Goal: Information Seeking & Learning: Learn about a topic

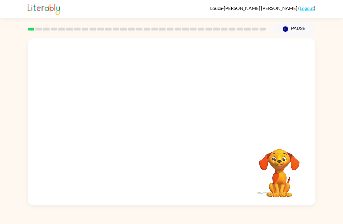
click at [188, 103] on video "Your browser must support playing .mp4 files to use Literably. Please try using…" at bounding box center [172, 87] width 288 height 99
click at [181, 112] on video "Your browser must support playing .mp4 files to use Literably. Please try using…" at bounding box center [172, 87] width 288 height 99
click at [184, 114] on video "Your browser must support playing .mp4 files to use Literably. Please try using…" at bounding box center [172, 87] width 288 height 99
click at [186, 114] on video "Your browser must support playing .mp4 files to use Literably. Please try using…" at bounding box center [172, 87] width 288 height 99
click at [202, 113] on video "Your browser must support playing .mp4 files to use Literably. Please try using…" at bounding box center [172, 87] width 288 height 99
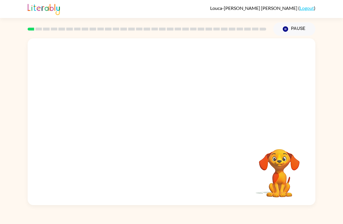
click at [197, 115] on video "Your browser must support playing .mp4 files to use Literably. Please try using…" at bounding box center [172, 87] width 288 height 99
click at [199, 110] on video "Your browser must support playing .mp4 files to use Literably. Please try using…" at bounding box center [172, 87] width 288 height 99
click at [119, 112] on video "Your browser must support playing .mp4 files to use Literably. Please try using…" at bounding box center [172, 87] width 288 height 99
click at [107, 113] on video "Your browser must support playing .mp4 files to use Literably. Please try using…" at bounding box center [172, 87] width 288 height 99
click at [110, 113] on video "Your browser must support playing .mp4 files to use Literably. Please try using…" at bounding box center [172, 87] width 288 height 99
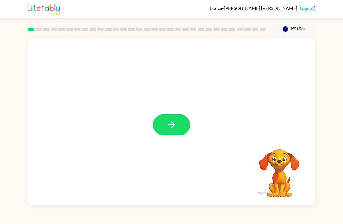
click at [170, 129] on icon "button" at bounding box center [172, 125] width 10 height 10
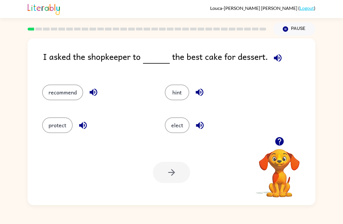
click at [177, 127] on button "elect" at bounding box center [177, 125] width 25 height 16
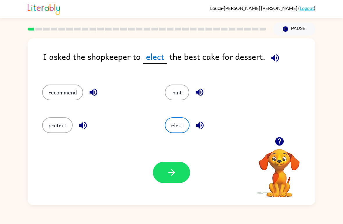
click at [174, 175] on icon "button" at bounding box center [172, 173] width 10 height 10
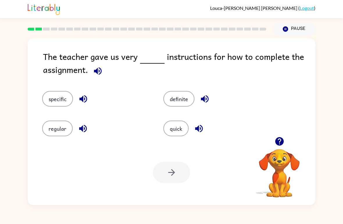
click at [187, 101] on button "definite" at bounding box center [178, 99] width 31 height 16
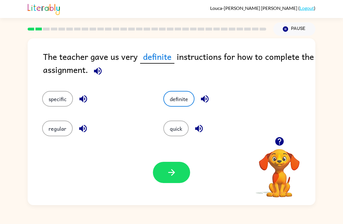
click at [176, 179] on button "button" at bounding box center [171, 172] width 37 height 21
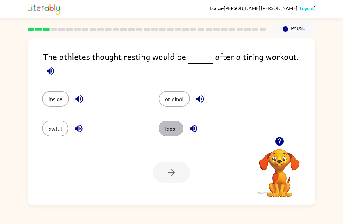
click at [176, 131] on button "ideal" at bounding box center [171, 129] width 24 height 16
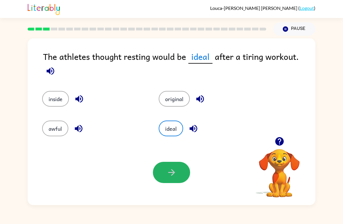
click at [172, 171] on icon "button" at bounding box center [171, 172] width 7 height 7
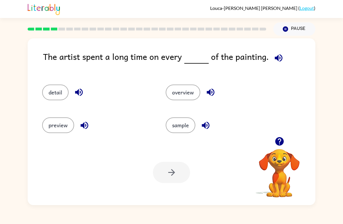
click at [58, 132] on button "preview" at bounding box center [58, 125] width 32 height 16
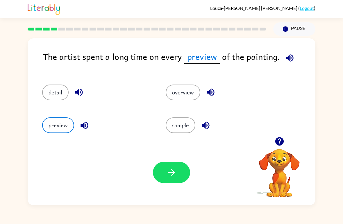
click at [174, 173] on icon "button" at bounding box center [171, 172] width 7 height 7
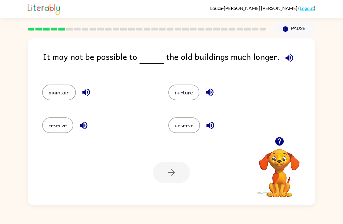
click at [58, 133] on button "reserve" at bounding box center [57, 125] width 31 height 16
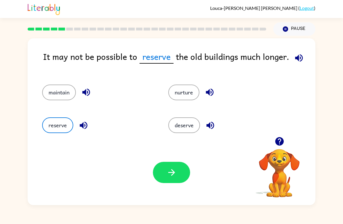
click at [170, 178] on icon "button" at bounding box center [172, 173] width 10 height 10
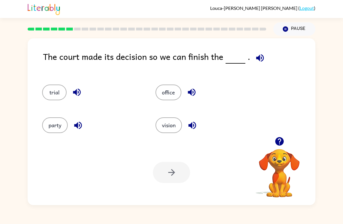
click at [58, 137] on div "party" at bounding box center [87, 122] width 113 height 33
click at [56, 122] on button "party" at bounding box center [55, 125] width 26 height 16
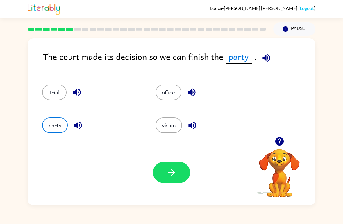
click at [178, 169] on button "button" at bounding box center [171, 172] width 37 height 21
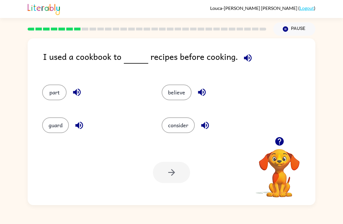
click at [53, 125] on button "guard" at bounding box center [55, 125] width 27 height 16
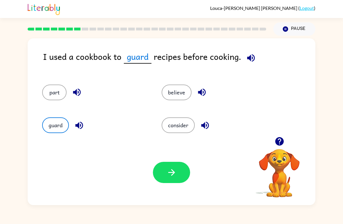
click at [161, 173] on button "button" at bounding box center [171, 172] width 37 height 21
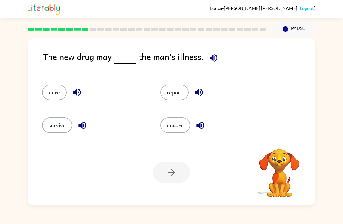
click at [172, 96] on button "report" at bounding box center [175, 93] width 28 height 16
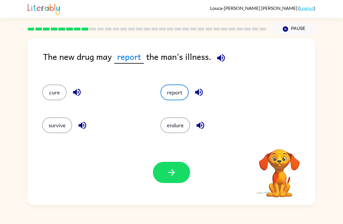
click at [171, 179] on button "button" at bounding box center [171, 172] width 37 height 21
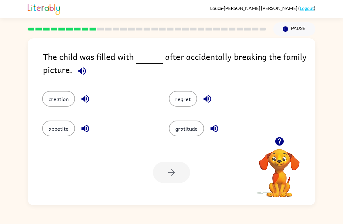
click at [55, 106] on button "creation" at bounding box center [58, 99] width 33 height 16
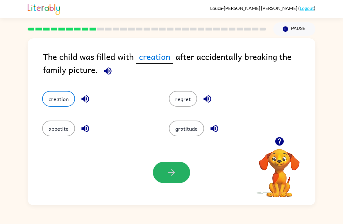
click at [163, 181] on button "button" at bounding box center [171, 172] width 37 height 21
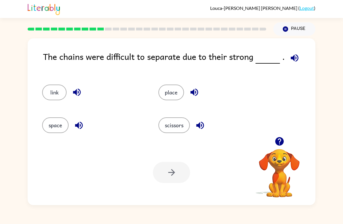
click at [182, 176] on div at bounding box center [171, 172] width 37 height 21
click at [171, 94] on button "place" at bounding box center [171, 93] width 26 height 16
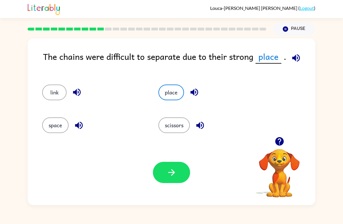
click at [173, 178] on icon "button" at bounding box center [172, 173] width 10 height 10
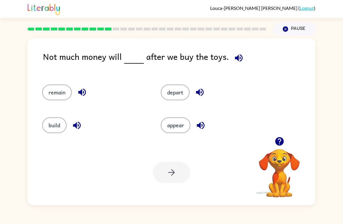
click at [59, 132] on button "build" at bounding box center [54, 125] width 24 height 16
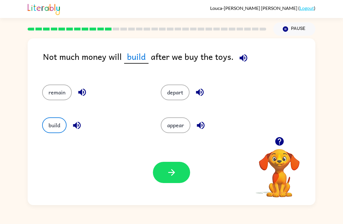
click at [160, 178] on button "button" at bounding box center [171, 172] width 37 height 21
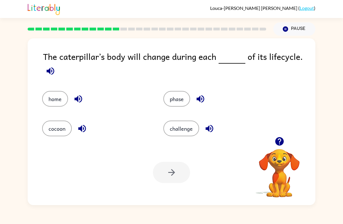
click at [62, 129] on button "cocoon" at bounding box center [57, 129] width 30 height 16
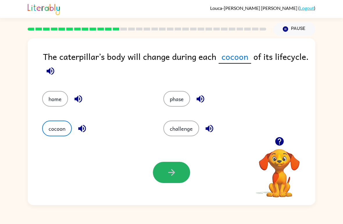
click at [176, 171] on icon "button" at bounding box center [172, 173] width 10 height 10
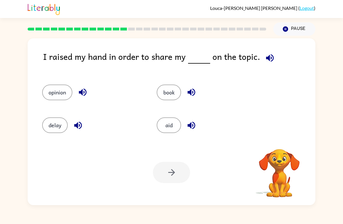
click at [179, 98] on button "book" at bounding box center [169, 93] width 24 height 16
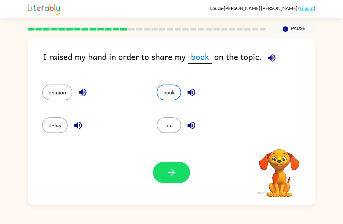
click at [170, 169] on icon "button" at bounding box center [172, 173] width 10 height 10
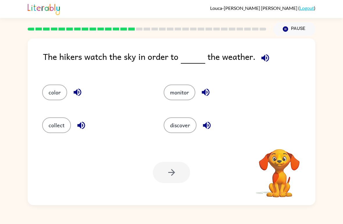
click at [53, 95] on button "color" at bounding box center [54, 93] width 25 height 16
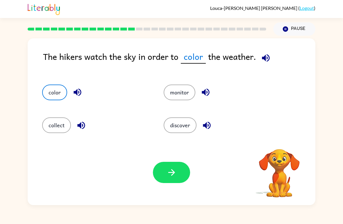
click at [174, 169] on icon "button" at bounding box center [172, 173] width 10 height 10
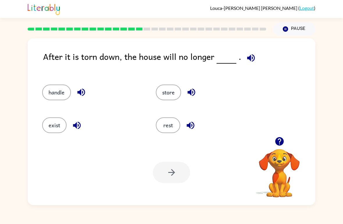
click at [160, 105] on div "store" at bounding box center [202, 90] width 114 height 33
click at [169, 93] on button "store" at bounding box center [168, 93] width 25 height 16
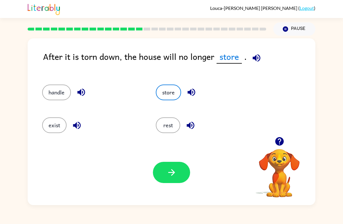
click at [179, 183] on button "button" at bounding box center [171, 172] width 37 height 21
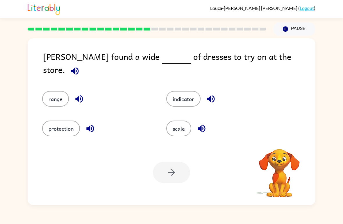
click at [65, 133] on button "protection" at bounding box center [61, 129] width 38 height 16
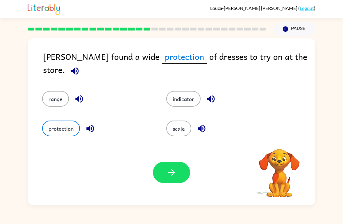
click at [170, 179] on button "button" at bounding box center [171, 172] width 37 height 21
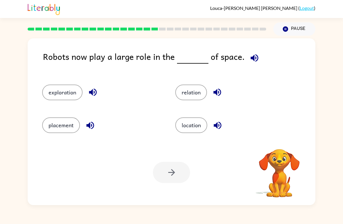
click at [188, 139] on div "location" at bounding box center [230, 122] width 133 height 33
click at [191, 131] on button "location" at bounding box center [191, 125] width 32 height 16
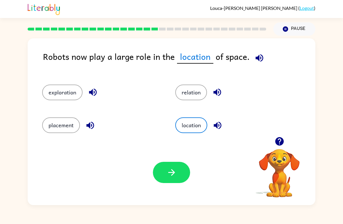
click at [170, 179] on button "button" at bounding box center [171, 172] width 37 height 21
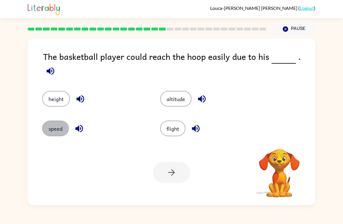
click at [53, 126] on button "speed" at bounding box center [55, 129] width 27 height 16
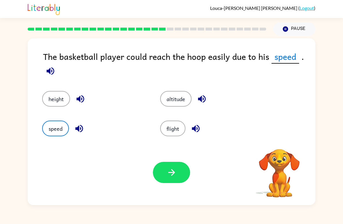
click at [169, 175] on icon "button" at bounding box center [172, 173] width 10 height 10
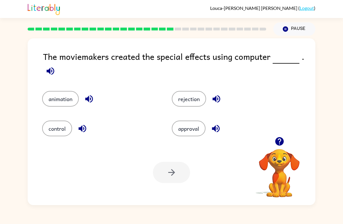
click at [174, 170] on div at bounding box center [171, 172] width 37 height 21
click at [61, 100] on button "animation" at bounding box center [60, 99] width 37 height 16
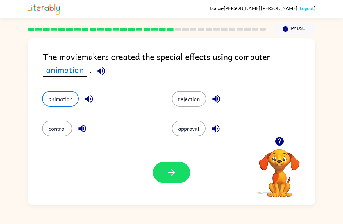
click at [172, 172] on icon "button" at bounding box center [172, 173] width 10 height 10
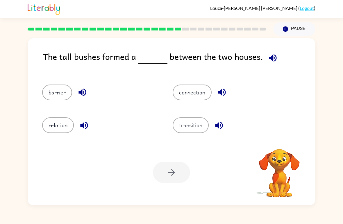
click at [165, 172] on div at bounding box center [171, 172] width 37 height 21
click at [51, 97] on button "barrier" at bounding box center [57, 93] width 30 height 16
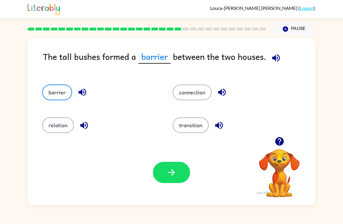
click at [61, 119] on button "relation" at bounding box center [58, 125] width 32 height 16
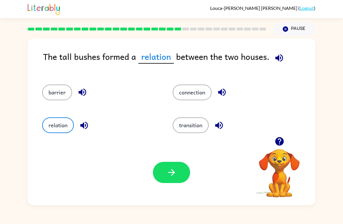
click at [182, 100] on button "connection" at bounding box center [192, 93] width 39 height 16
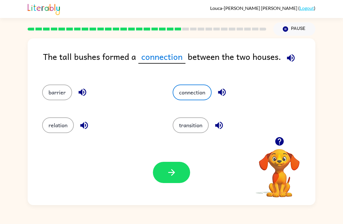
click at [161, 179] on button "button" at bounding box center [171, 172] width 37 height 21
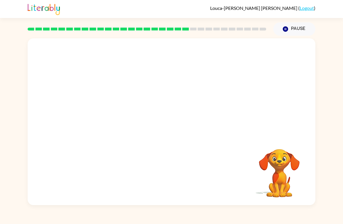
click at [204, 99] on video "Your browser must support playing .mp4 files to use Literably. Please try using…" at bounding box center [172, 87] width 288 height 99
click at [206, 96] on video "Your browser must support playing .mp4 files to use Literably. Please try using…" at bounding box center [172, 87] width 288 height 99
click at [202, 99] on video "Your browser must support playing .mp4 files to use Literably. Please try using…" at bounding box center [172, 87] width 288 height 99
click at [210, 100] on video "Your browser must support playing .mp4 files to use Literably. Please try using…" at bounding box center [172, 87] width 288 height 99
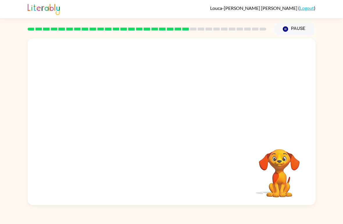
click at [206, 92] on video "Your browser must support playing .mp4 files to use Literably. Please try using…" at bounding box center [172, 87] width 288 height 99
click at [207, 89] on video "Your browser must support playing .mp4 files to use Literably. Please try using…" at bounding box center [172, 87] width 288 height 99
click at [204, 91] on video "Your browser must support playing .mp4 files to use Literably. Please try using…" at bounding box center [172, 87] width 288 height 99
click at [197, 88] on video "Your browser must support playing .mp4 files to use Literably. Please try using…" at bounding box center [172, 87] width 288 height 99
click at [203, 95] on video "Your browser must support playing .mp4 files to use Literably. Please try using…" at bounding box center [172, 87] width 288 height 99
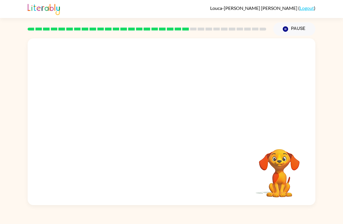
click at [198, 94] on video "Your browser must support playing .mp4 files to use Literably. Please try using…" at bounding box center [172, 87] width 288 height 99
click at [197, 94] on video "Your browser must support playing .mp4 files to use Literably. Please try using…" at bounding box center [172, 87] width 288 height 99
click at [203, 94] on video "Your browser must support playing .mp4 files to use Literably. Please try using…" at bounding box center [172, 87] width 288 height 99
click at [197, 100] on video "Your browser must support playing .mp4 files to use Literably. Please try using…" at bounding box center [172, 87] width 288 height 99
click at [197, 96] on video "Your browser must support playing .mp4 files to use Literably. Please try using…" at bounding box center [172, 87] width 288 height 99
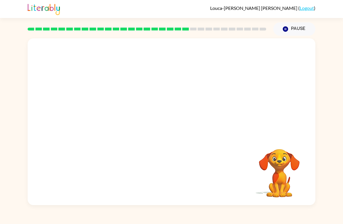
click at [209, 97] on video "Your browser must support playing .mp4 files to use Literably. Please try using…" at bounding box center [172, 87] width 288 height 99
click at [202, 98] on video "Your browser must support playing .mp4 files to use Literably. Please try using…" at bounding box center [172, 87] width 288 height 99
click at [199, 96] on video "Your browser must support playing .mp4 files to use Literably. Please try using…" at bounding box center [172, 87] width 288 height 99
click at [203, 94] on video "Your browser must support playing .mp4 files to use Literably. Please try using…" at bounding box center [172, 87] width 288 height 99
click at [205, 95] on video "Your browser must support playing .mp4 files to use Literably. Please try using…" at bounding box center [172, 87] width 288 height 99
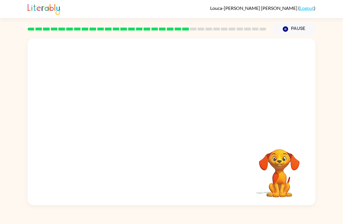
click at [209, 92] on video "Your browser must support playing .mp4 files to use Literably. Please try using…" at bounding box center [172, 87] width 288 height 99
click at [209, 95] on video "Your browser must support playing .mp4 files to use Literably. Please try using…" at bounding box center [172, 87] width 288 height 99
click at [207, 93] on video "Your browser must support playing .mp4 files to use Literably. Please try using…" at bounding box center [172, 87] width 288 height 99
click at [226, 95] on video "Your browser must support playing .mp4 files to use Literably. Please try using…" at bounding box center [172, 87] width 288 height 99
click at [220, 95] on video "Your browser must support playing .mp4 files to use Literably. Please try using…" at bounding box center [172, 87] width 288 height 99
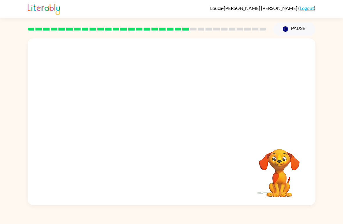
click at [220, 95] on video "Your browser must support playing .mp4 files to use Literably. Please try using…" at bounding box center [172, 87] width 288 height 99
click at [207, 93] on video "Your browser must support playing .mp4 files to use Literably. Please try using…" at bounding box center [172, 87] width 288 height 99
click at [204, 96] on video "Your browser must support playing .mp4 files to use Literably. Please try using…" at bounding box center [172, 87] width 288 height 99
click at [206, 94] on video "Your browser must support playing .mp4 files to use Literably. Please try using…" at bounding box center [172, 87] width 288 height 99
click at [204, 94] on video "Your browser must support playing .mp4 files to use Literably. Please try using…" at bounding box center [172, 87] width 288 height 99
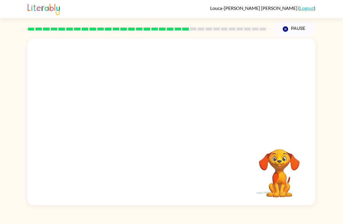
click at [205, 96] on video "Your browser must support playing .mp4 files to use Literably. Please try using…" at bounding box center [172, 87] width 288 height 99
click at [210, 92] on video "Your browser must support playing .mp4 files to use Literably. Please try using…" at bounding box center [172, 87] width 288 height 99
click at [209, 93] on video "Your browser must support playing .mp4 files to use Literably. Please try using…" at bounding box center [172, 87] width 288 height 99
click at [207, 94] on video "Your browser must support playing .mp4 files to use Literably. Please try using…" at bounding box center [172, 87] width 288 height 99
click at [209, 97] on video "Your browser must support playing .mp4 files to use Literably. Please try using…" at bounding box center [172, 87] width 288 height 99
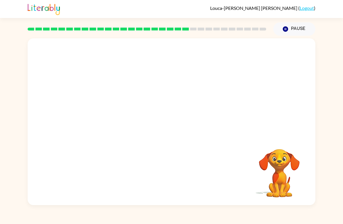
click at [200, 98] on video "Your browser must support playing .mp4 files to use Literably. Please try using…" at bounding box center [172, 87] width 288 height 99
click at [212, 96] on video "Your browser must support playing .mp4 files to use Literably. Please try using…" at bounding box center [172, 87] width 288 height 99
click at [210, 96] on video "Your browser must support playing .mp4 files to use Literably. Please try using…" at bounding box center [172, 87] width 288 height 99
click at [208, 95] on video "Your browser must support playing .mp4 files to use Literably. Please try using…" at bounding box center [172, 87] width 288 height 99
click at [209, 91] on video "Your browser must support playing .mp4 files to use Literably. Please try using…" at bounding box center [172, 87] width 288 height 99
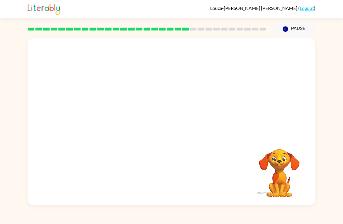
click at [211, 98] on video "Your browser must support playing .mp4 files to use Literably. Please try using…" at bounding box center [172, 87] width 288 height 99
click at [210, 97] on video "Your browser must support playing .mp4 files to use Literably. Please try using…" at bounding box center [172, 87] width 288 height 99
click at [207, 99] on video "Your browser must support playing .mp4 files to use Literably. Please try using…" at bounding box center [172, 87] width 288 height 99
click at [209, 97] on video "Your browser must support playing .mp4 files to use Literably. Please try using…" at bounding box center [172, 87] width 288 height 99
click at [202, 102] on video "Your browser must support playing .mp4 files to use Literably. Please try using…" at bounding box center [172, 87] width 288 height 99
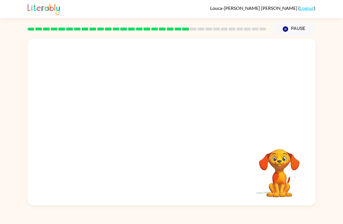
click at [198, 105] on video "Your browser must support playing .mp4 files to use Literably. Please try using…" at bounding box center [172, 87] width 288 height 99
click at [203, 106] on video "Your browser must support playing .mp4 files to use Literably. Please try using…" at bounding box center [172, 87] width 288 height 99
click at [205, 108] on video "Your browser must support playing .mp4 files to use Literably. Please try using…" at bounding box center [172, 87] width 288 height 99
click at [211, 106] on video "Your browser must support playing .mp4 files to use Literably. Please try using…" at bounding box center [172, 87] width 288 height 99
click at [212, 103] on video "Your browser must support playing .mp4 files to use Literably. Please try using…" at bounding box center [172, 87] width 288 height 99
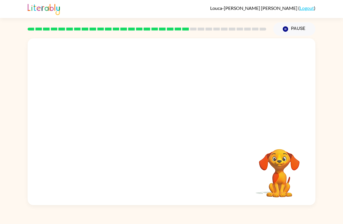
click at [212, 103] on video "Your browser must support playing .mp4 files to use Literably. Please try using…" at bounding box center [172, 87] width 288 height 99
click at [213, 103] on video "Your browser must support playing .mp4 files to use Literably. Please try using…" at bounding box center [172, 87] width 288 height 99
click at [179, 133] on div at bounding box center [171, 124] width 37 height 21
click at [179, 124] on button "button" at bounding box center [171, 124] width 37 height 21
click at [179, 124] on div at bounding box center [171, 124] width 37 height 21
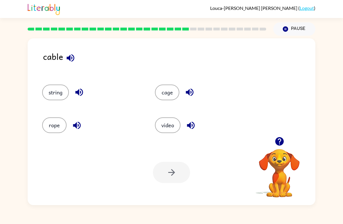
click at [176, 180] on div at bounding box center [171, 172] width 37 height 21
click at [166, 133] on button "video" at bounding box center [168, 125] width 26 height 16
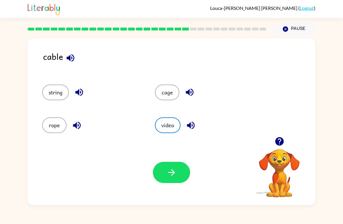
click at [171, 167] on button "button" at bounding box center [171, 172] width 37 height 21
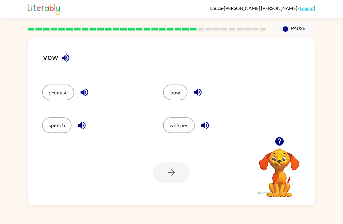
click at [179, 100] on button "bow" at bounding box center [175, 93] width 24 height 16
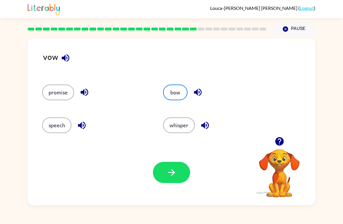
click at [177, 173] on button "button" at bounding box center [171, 172] width 37 height 21
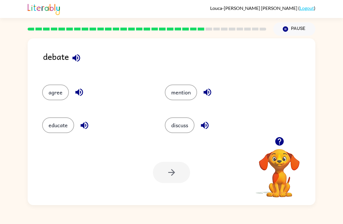
click at [173, 128] on button "discuss" at bounding box center [180, 125] width 30 height 16
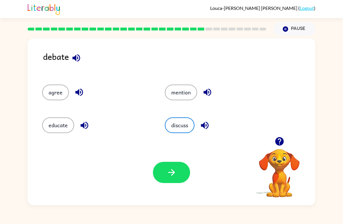
click at [183, 169] on button "button" at bounding box center [171, 172] width 37 height 21
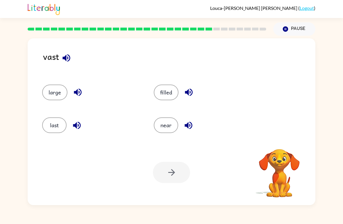
click at [47, 90] on button "large" at bounding box center [54, 93] width 25 height 16
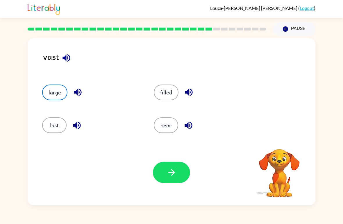
click at [176, 173] on icon "button" at bounding box center [172, 173] width 10 height 10
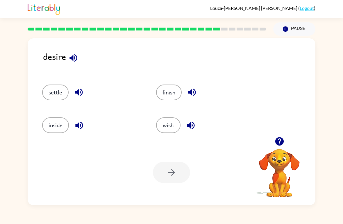
click at [170, 94] on button "finish" at bounding box center [169, 93] width 26 height 16
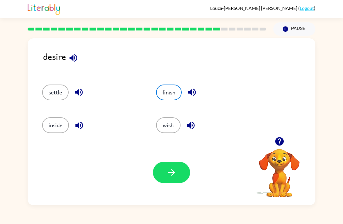
click at [178, 174] on button "button" at bounding box center [171, 172] width 37 height 21
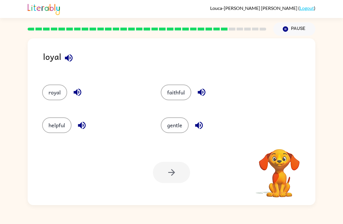
click at [53, 94] on button "royal" at bounding box center [54, 93] width 25 height 16
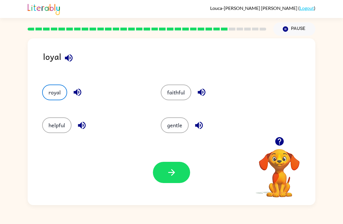
click at [166, 172] on button "button" at bounding box center [171, 172] width 37 height 21
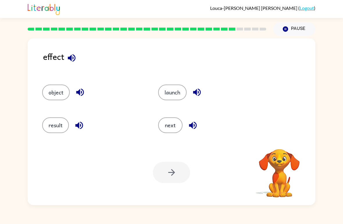
click at [169, 126] on button "next" at bounding box center [170, 125] width 24 height 16
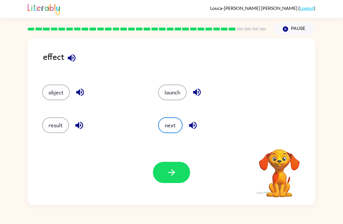
click at [169, 177] on icon "button" at bounding box center [172, 173] width 10 height 10
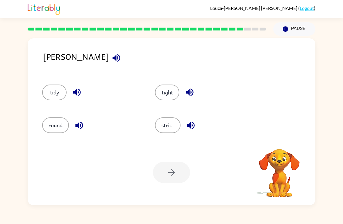
click at [166, 99] on button "tight" at bounding box center [167, 93] width 24 height 16
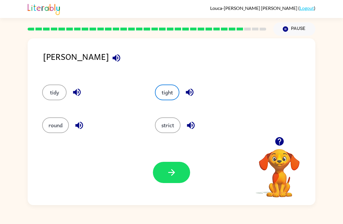
click at [167, 171] on icon "button" at bounding box center [172, 173] width 10 height 10
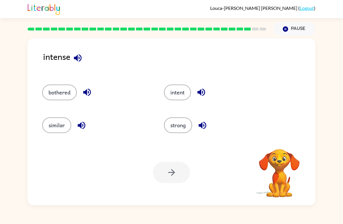
click at [58, 126] on button "similar" at bounding box center [56, 125] width 29 height 16
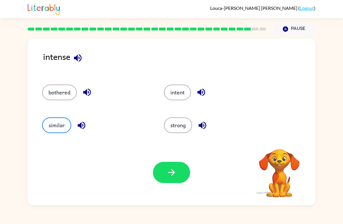
click at [171, 172] on icon "button" at bounding box center [172, 173] width 10 height 10
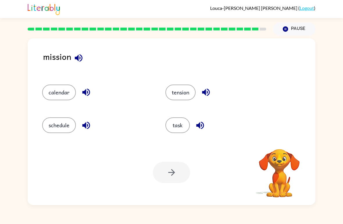
click at [57, 95] on button "calendar" at bounding box center [59, 93] width 34 height 16
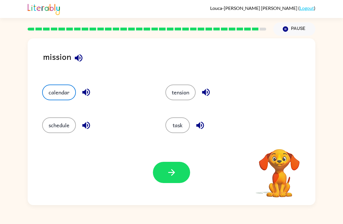
click at [169, 177] on icon "button" at bounding box center [172, 173] width 10 height 10
